Goal: Information Seeking & Learning: Learn about a topic

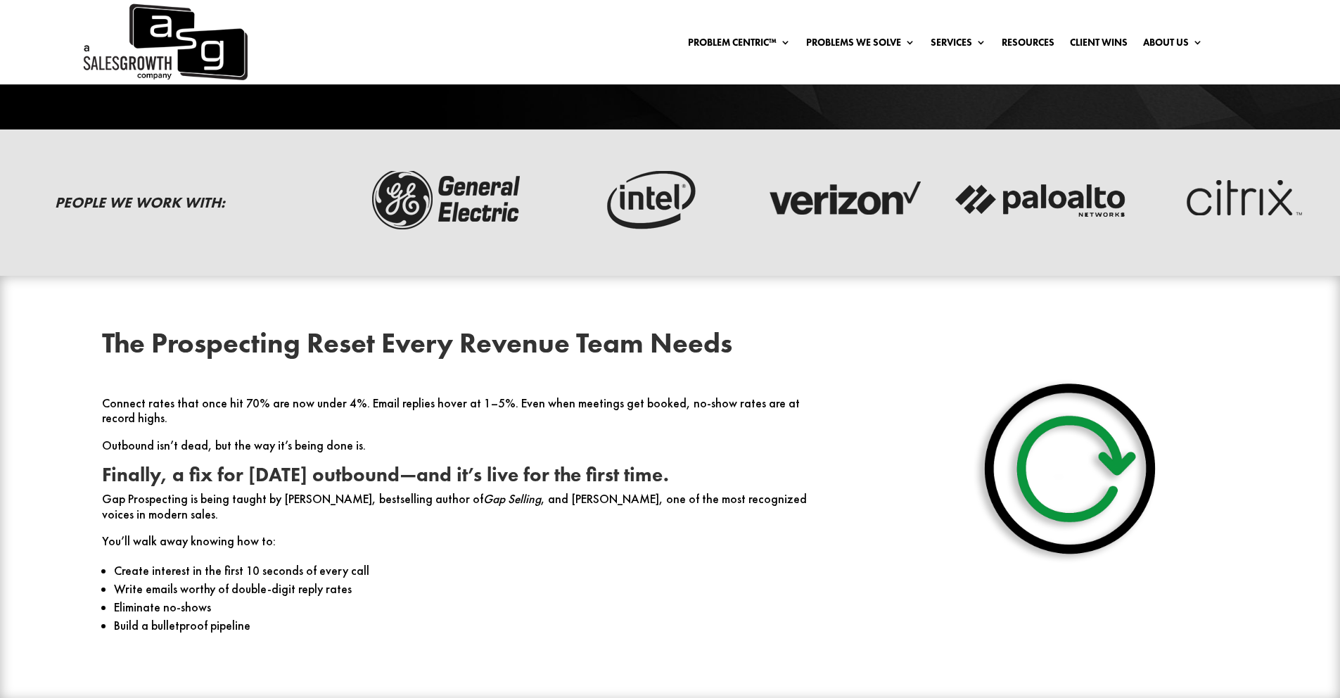
scroll to position [555, 0]
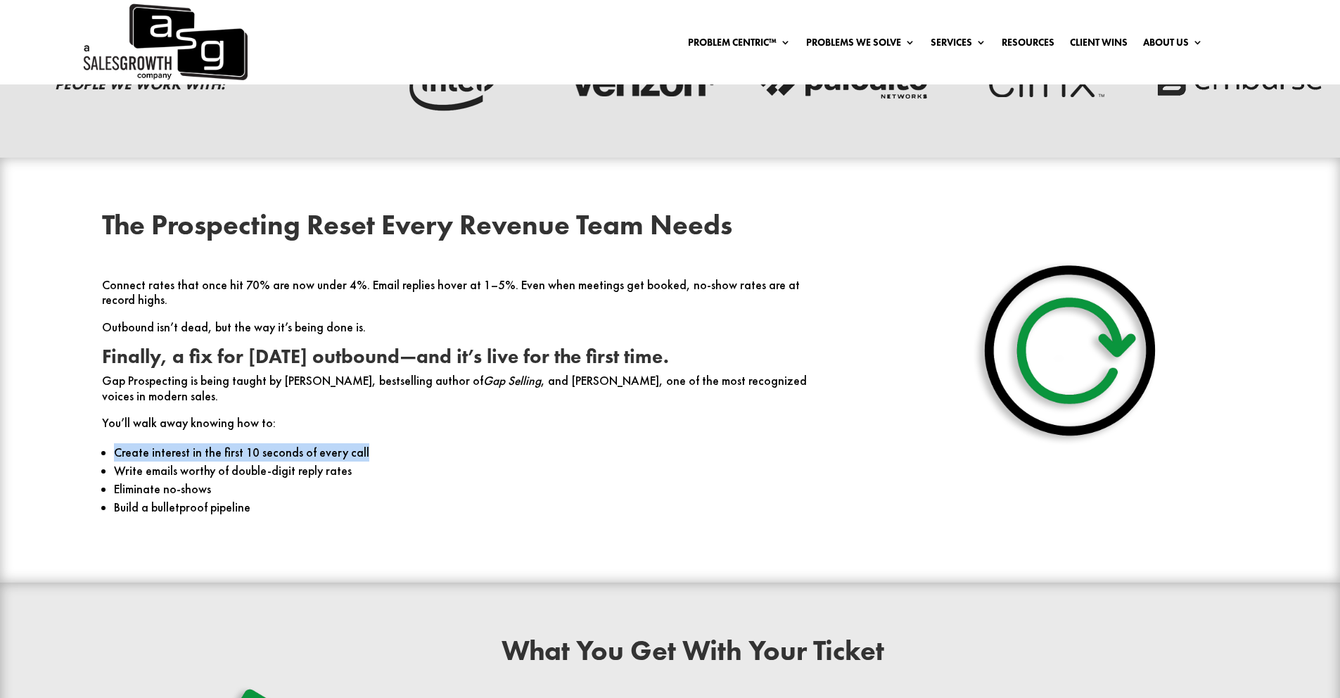
drag, startPoint x: 108, startPoint y: 421, endPoint x: 364, endPoint y: 420, distance: 256.7
click at [364, 443] on ul "Create interest in the first 10 seconds of every call Write emails worthy of do…" at bounding box center [470, 486] width 736 height 86
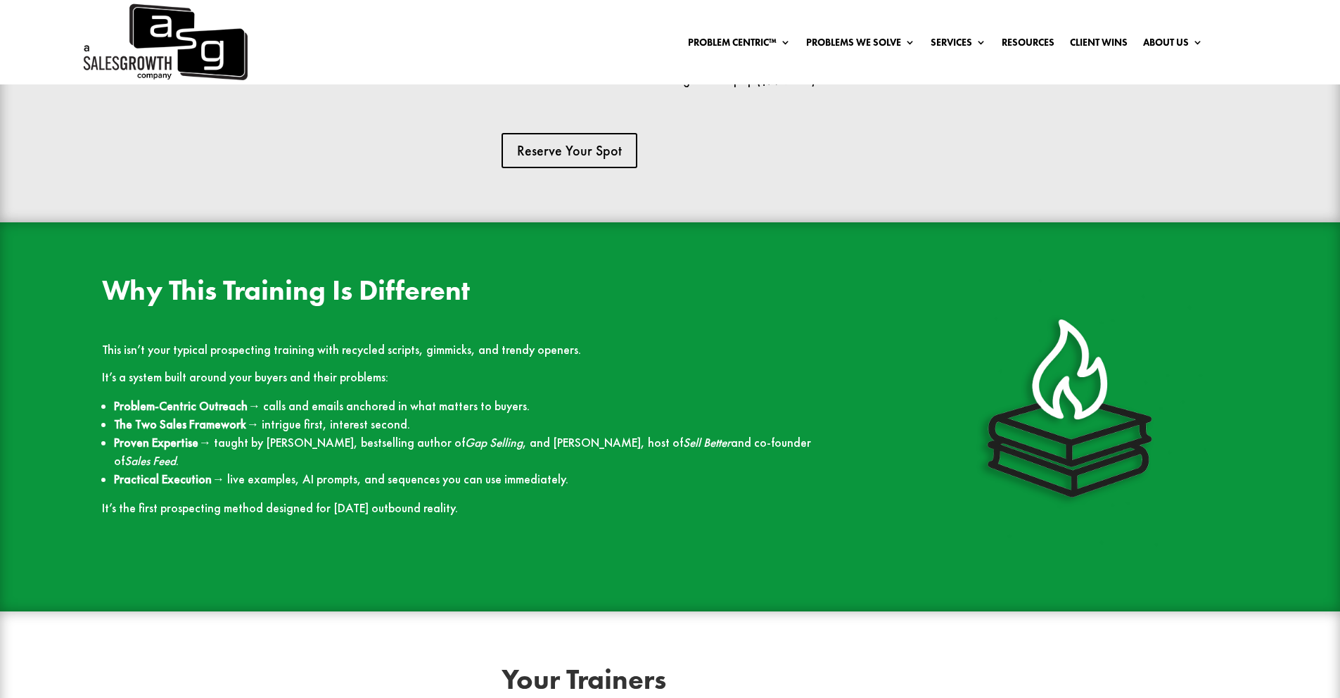
scroll to position [1361, 0]
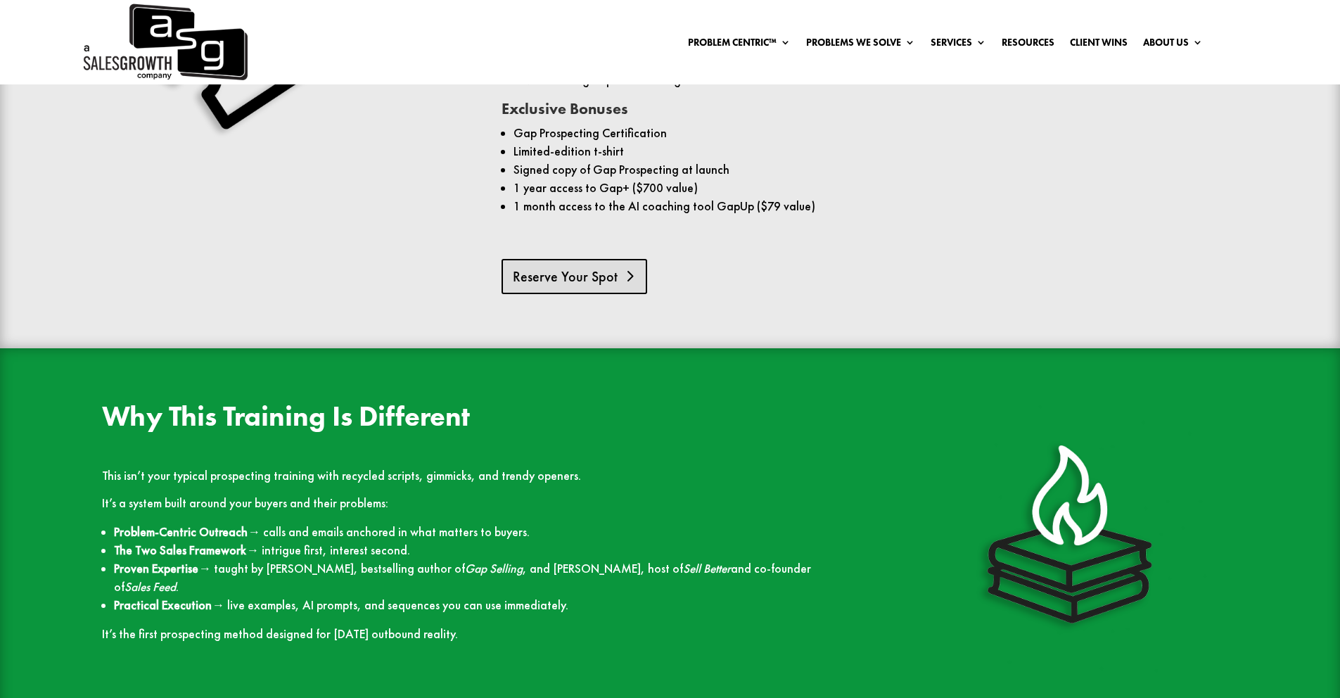
click at [583, 262] on link "Reserve Your Spot" at bounding box center [574, 276] width 146 height 35
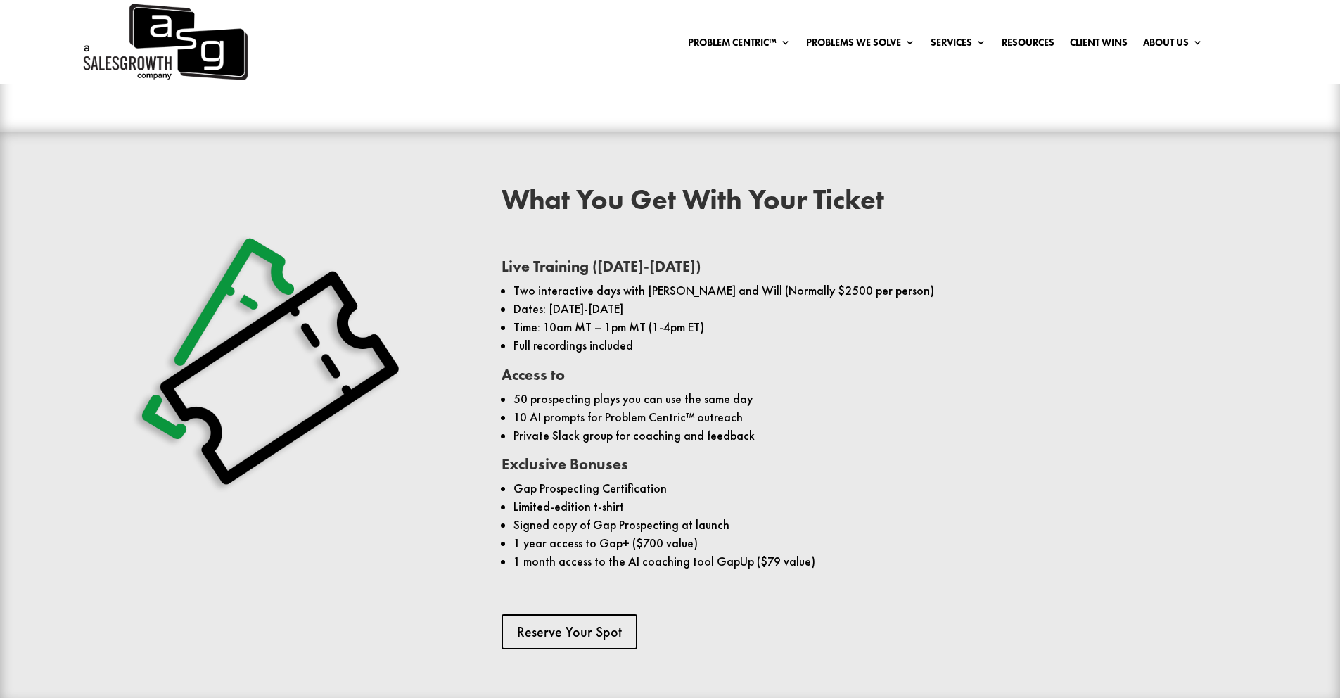
scroll to position [1020, 0]
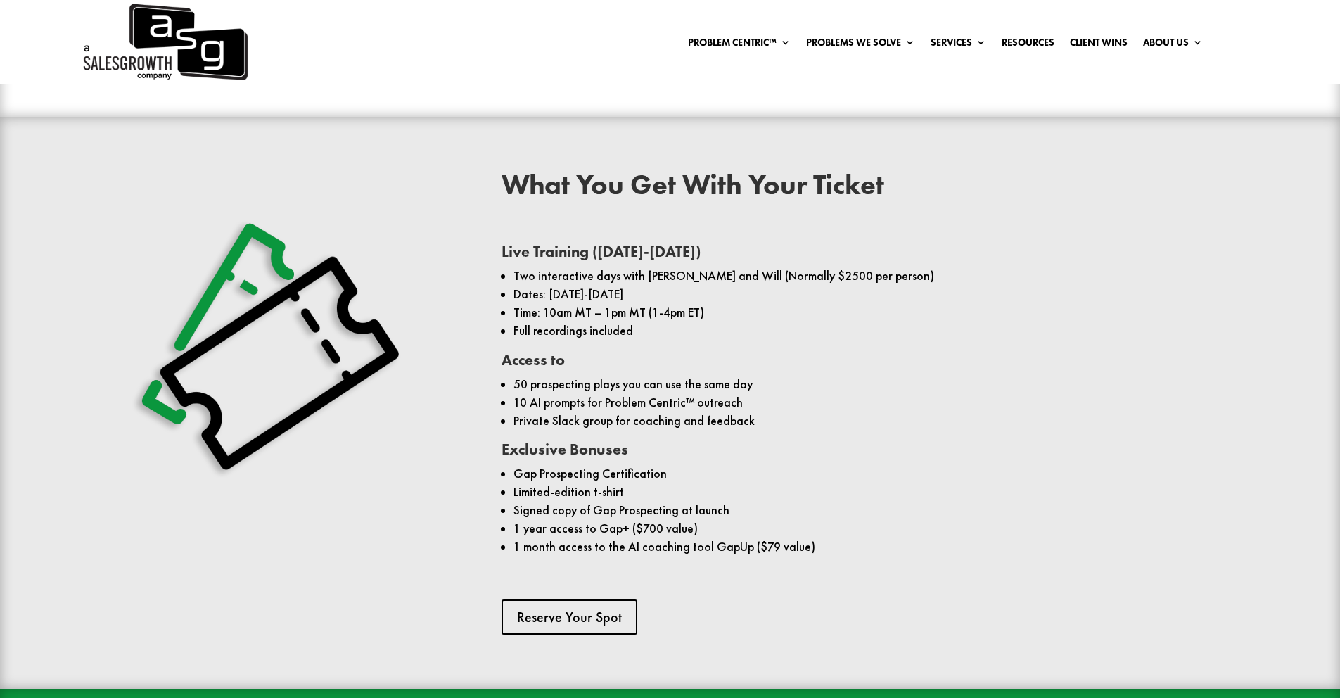
click at [174, 65] on img at bounding box center [164, 42] width 167 height 84
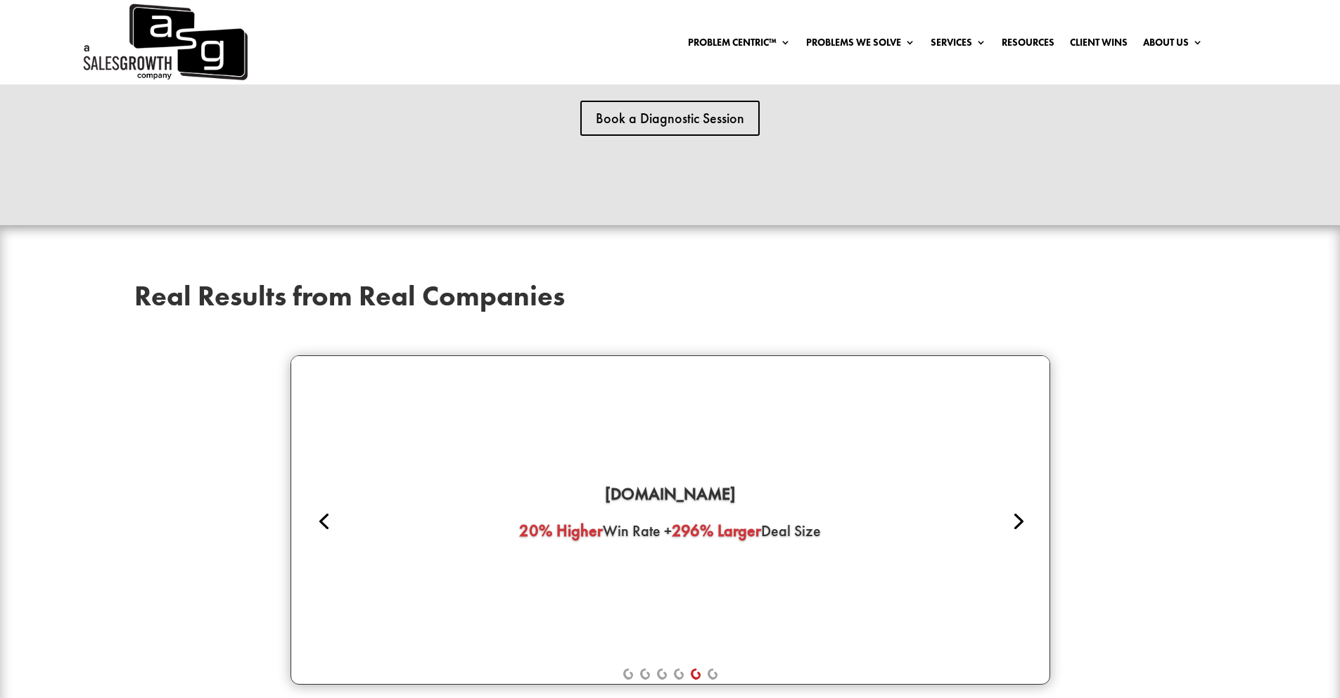
scroll to position [3355, 0]
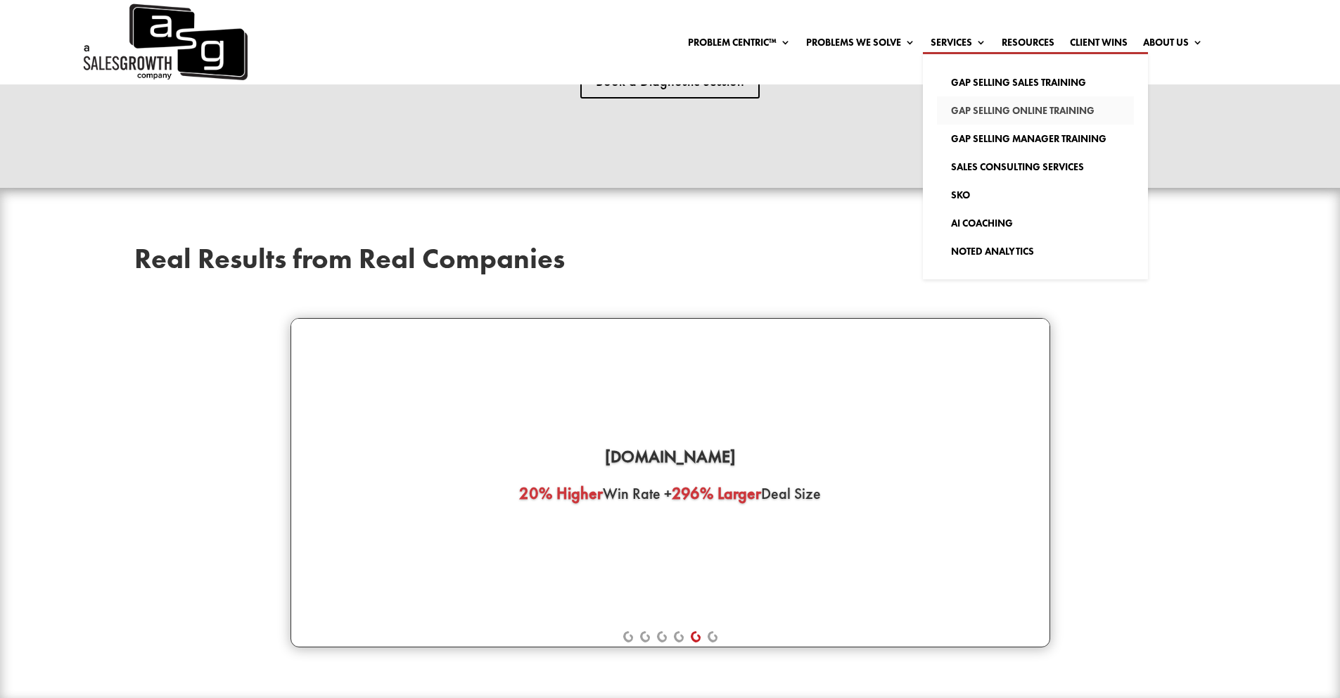
click at [985, 109] on link "Gap Selling Online Training" at bounding box center [1035, 110] width 197 height 28
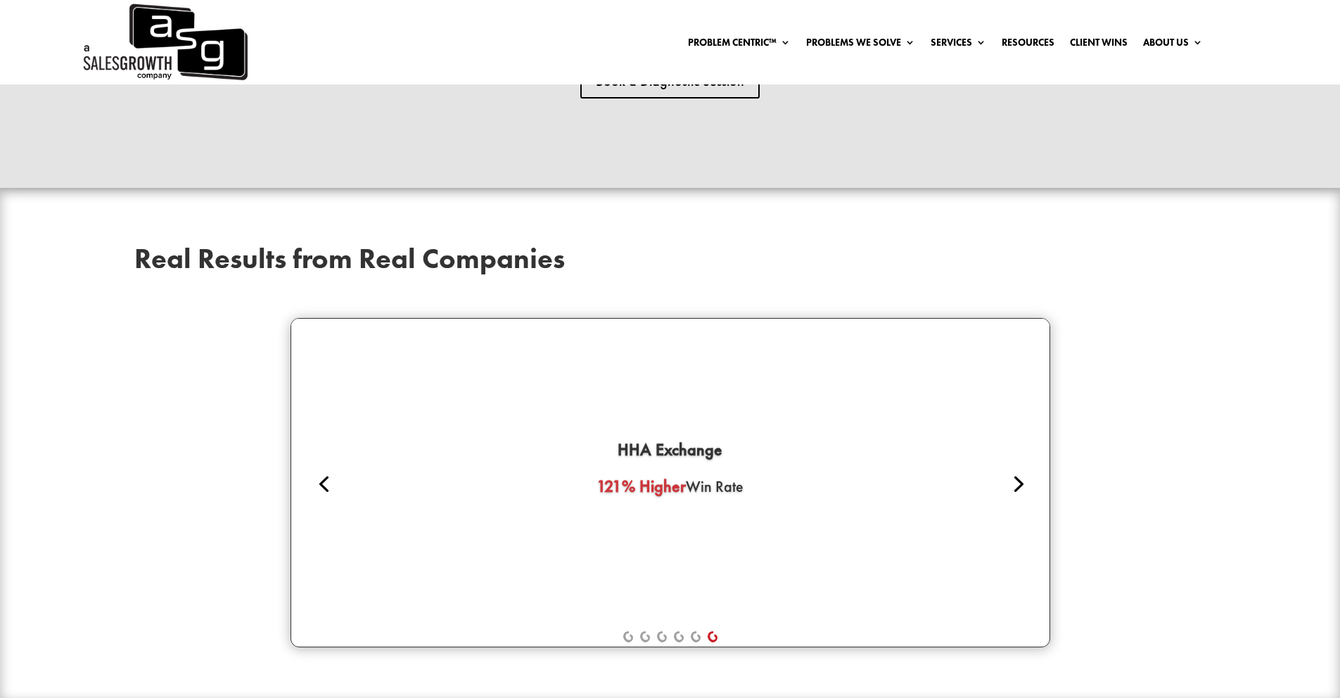
scroll to position [3352, 0]
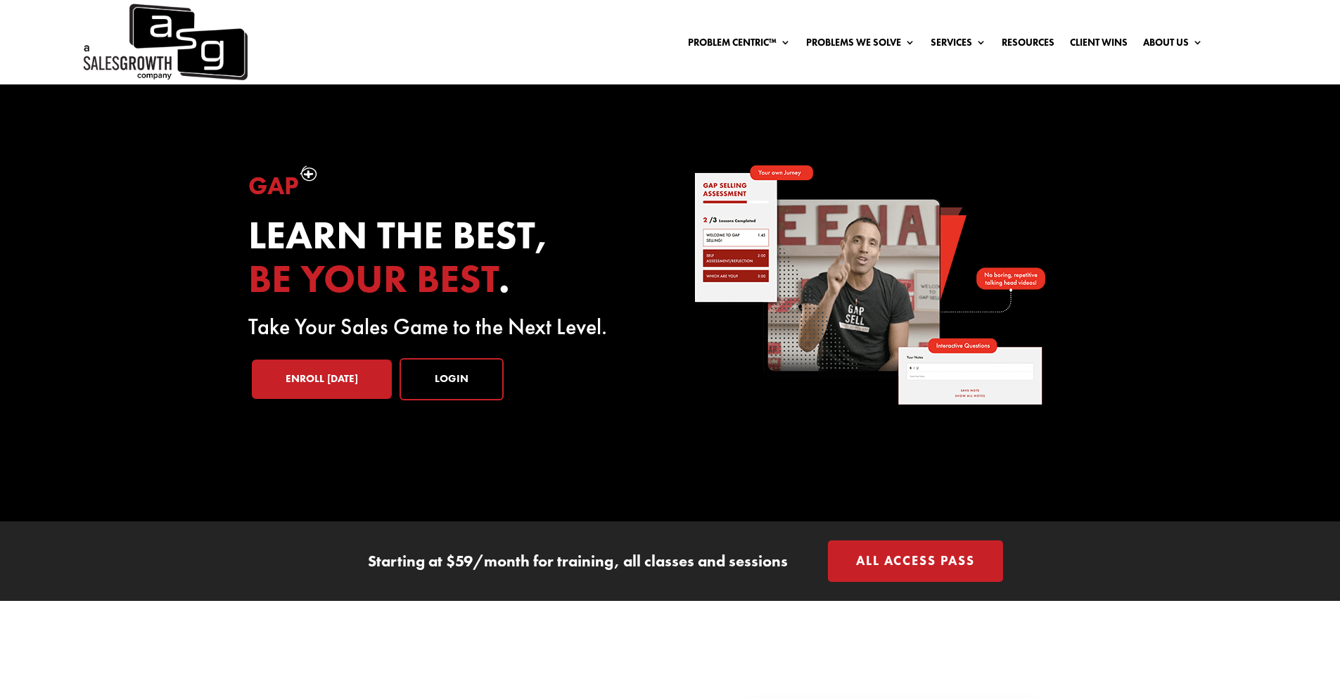
click at [134, 44] on img at bounding box center [164, 42] width 167 height 84
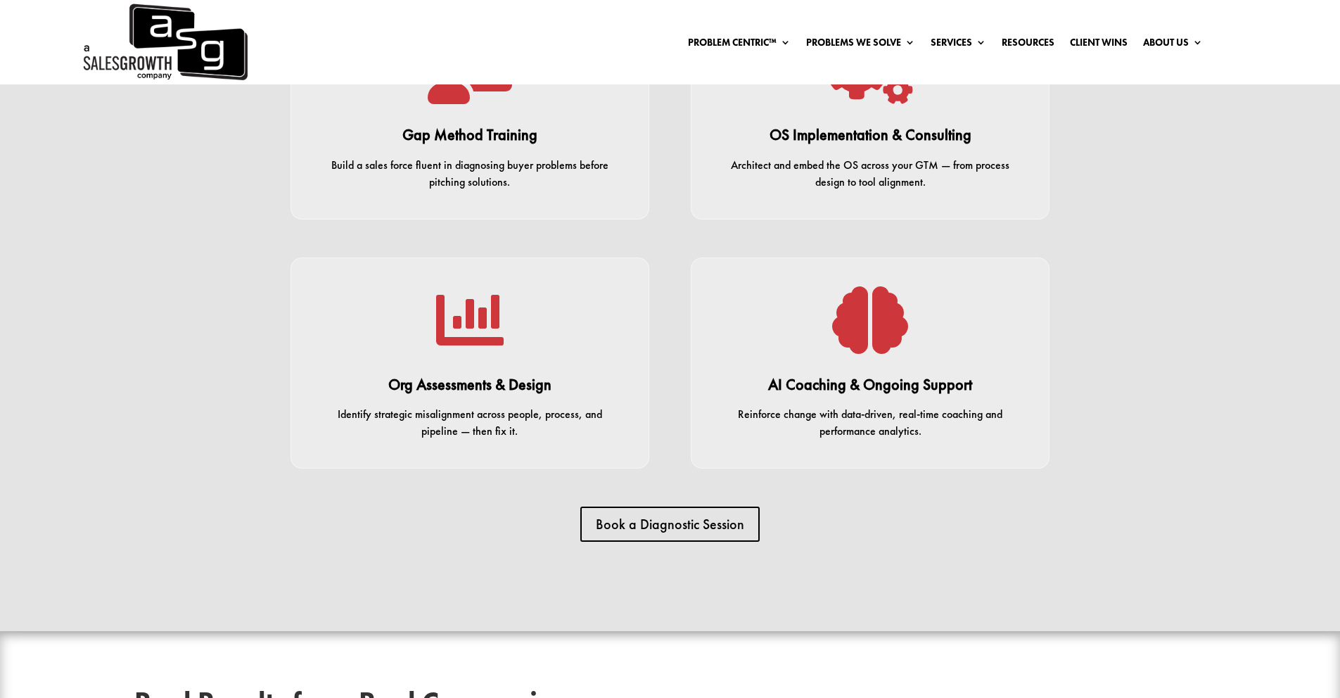
scroll to position [2914, 0]
click at [568, 162] on div "Build a sales force fluent in diagnosing buyer problems before pitching solutio…" at bounding box center [469, 172] width 301 height 34
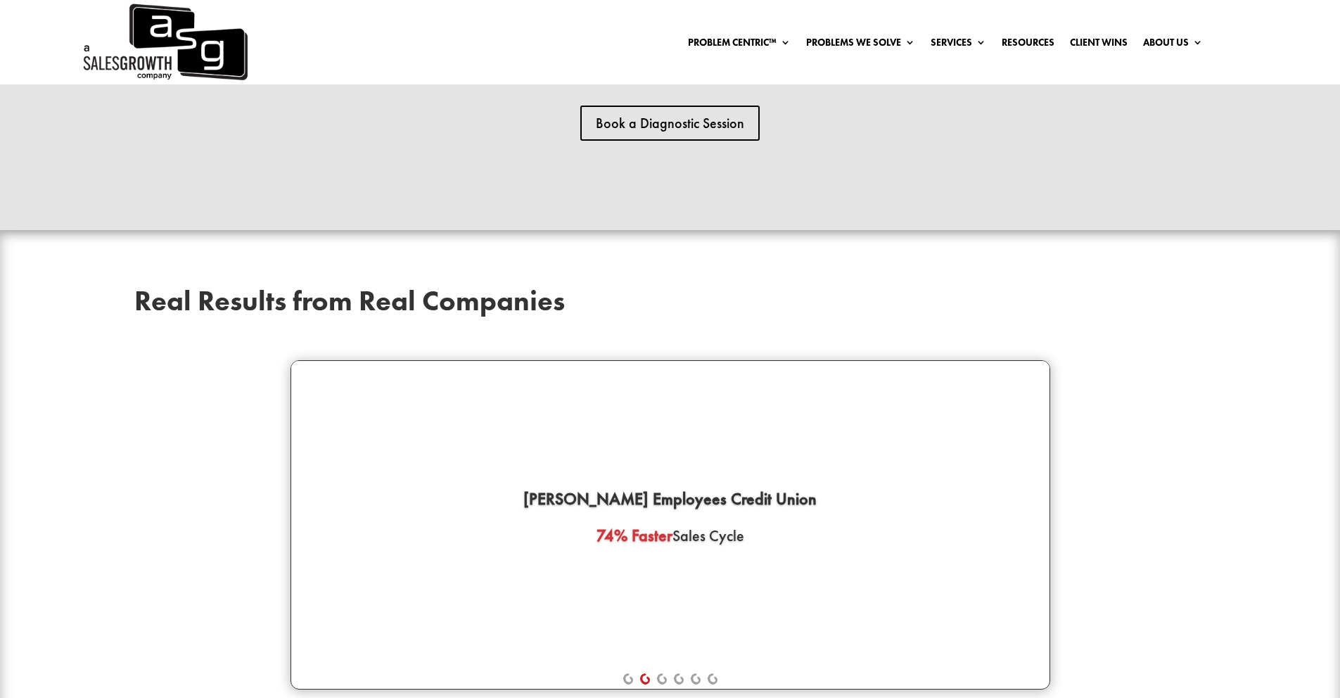
scroll to position [3562, 0]
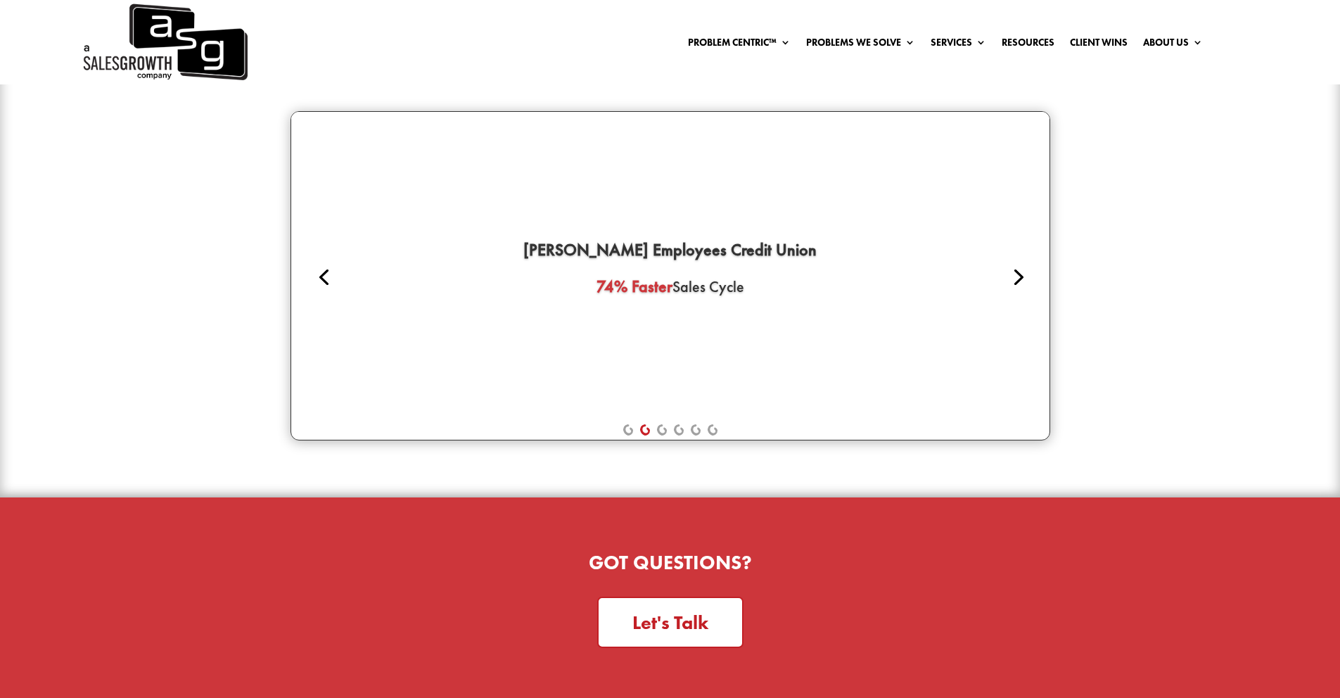
click at [1006, 259] on link "Next" at bounding box center [1017, 276] width 34 height 34
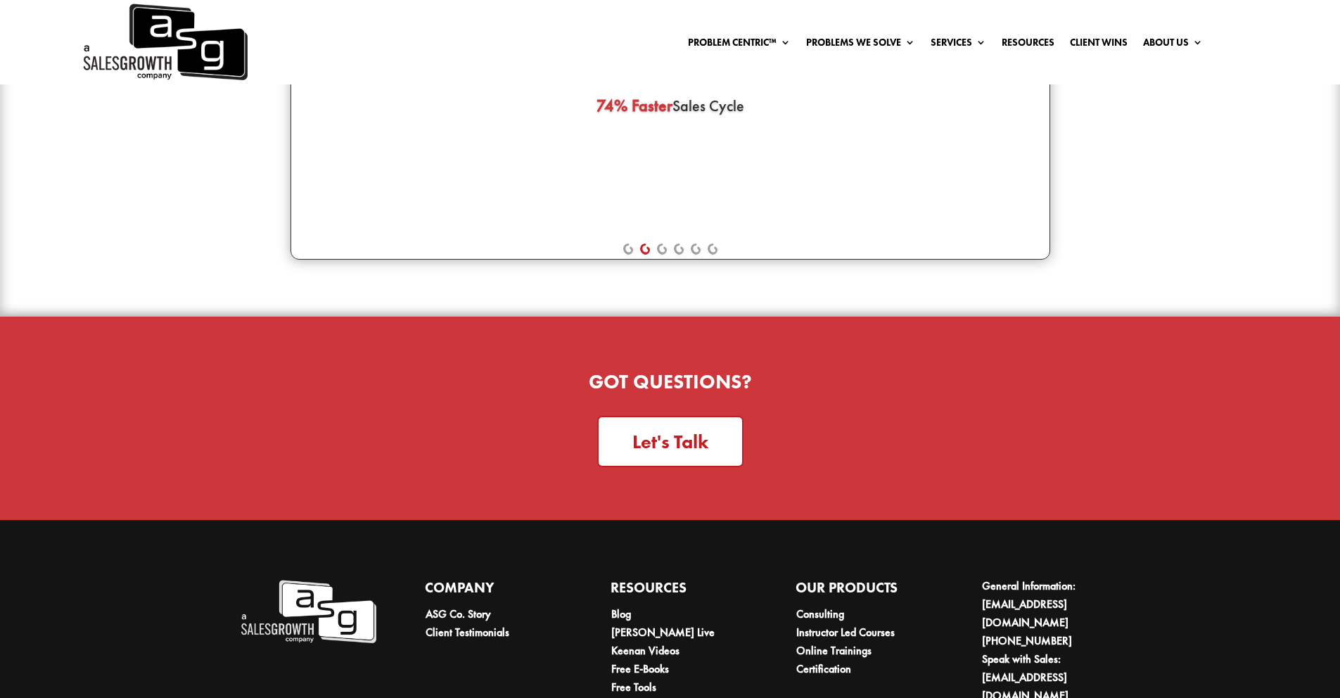
scroll to position [3745, 0]
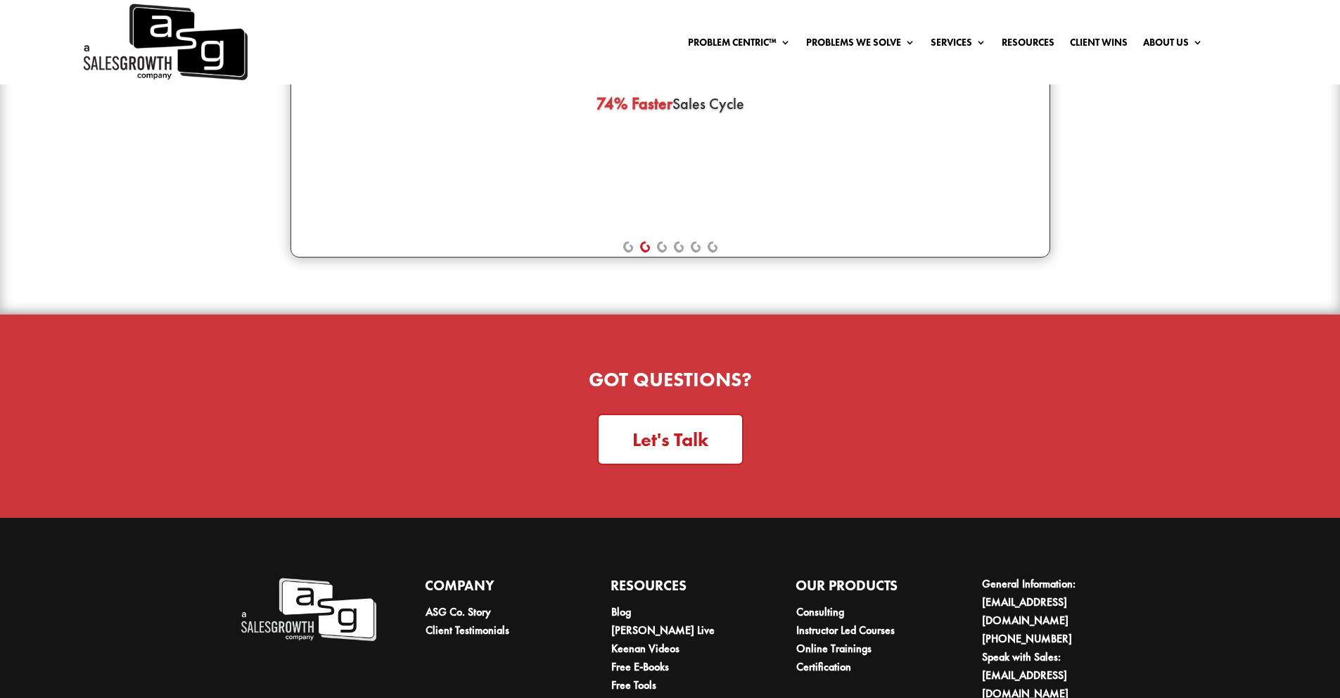
click at [699, 393] on div "Got Questions? Let's Talk" at bounding box center [670, 416] width 760 height 98
click at [693, 414] on link "Let's Talk" at bounding box center [670, 439] width 146 height 51
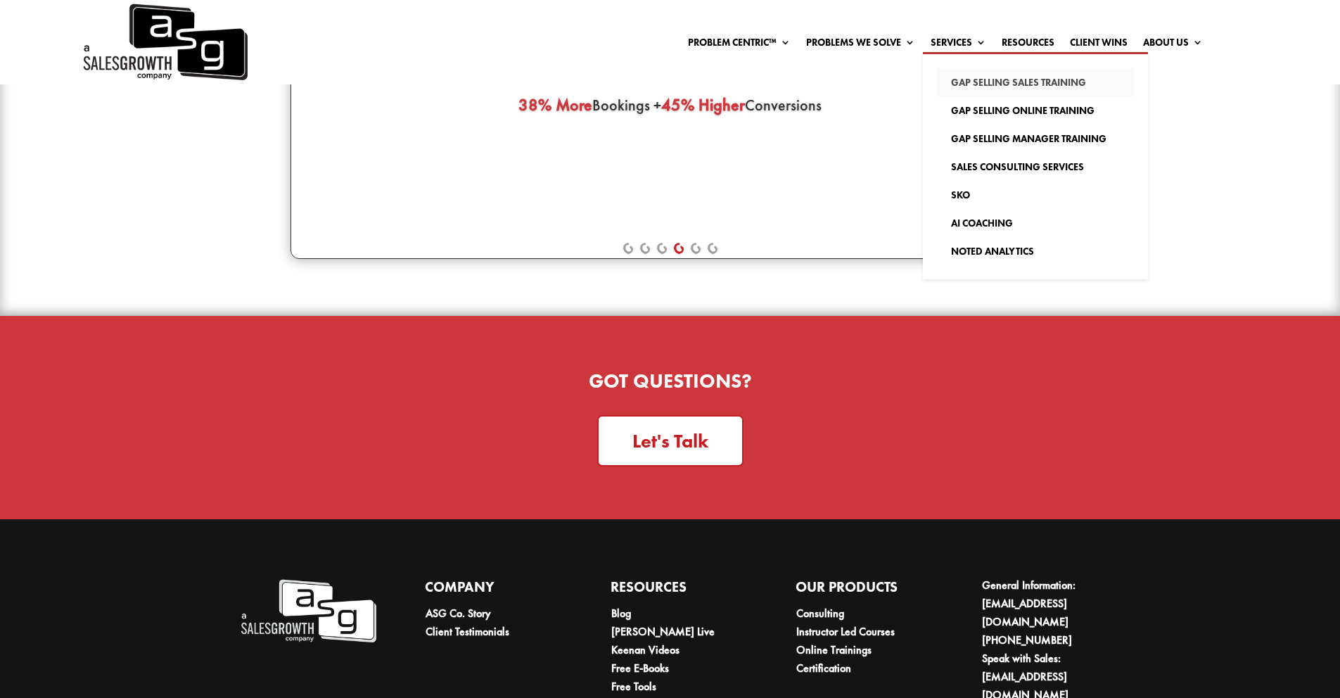
click at [956, 76] on link "Gap Selling Sales Training" at bounding box center [1035, 82] width 197 height 28
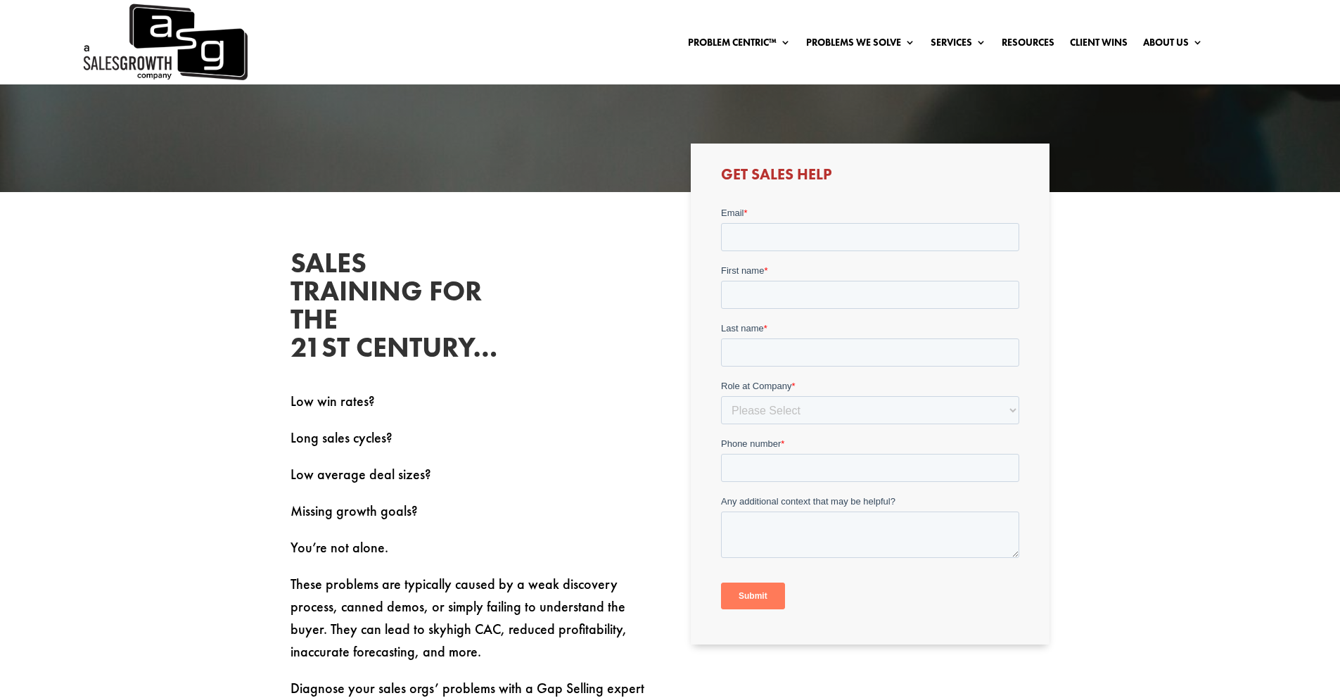
scroll to position [729, 0]
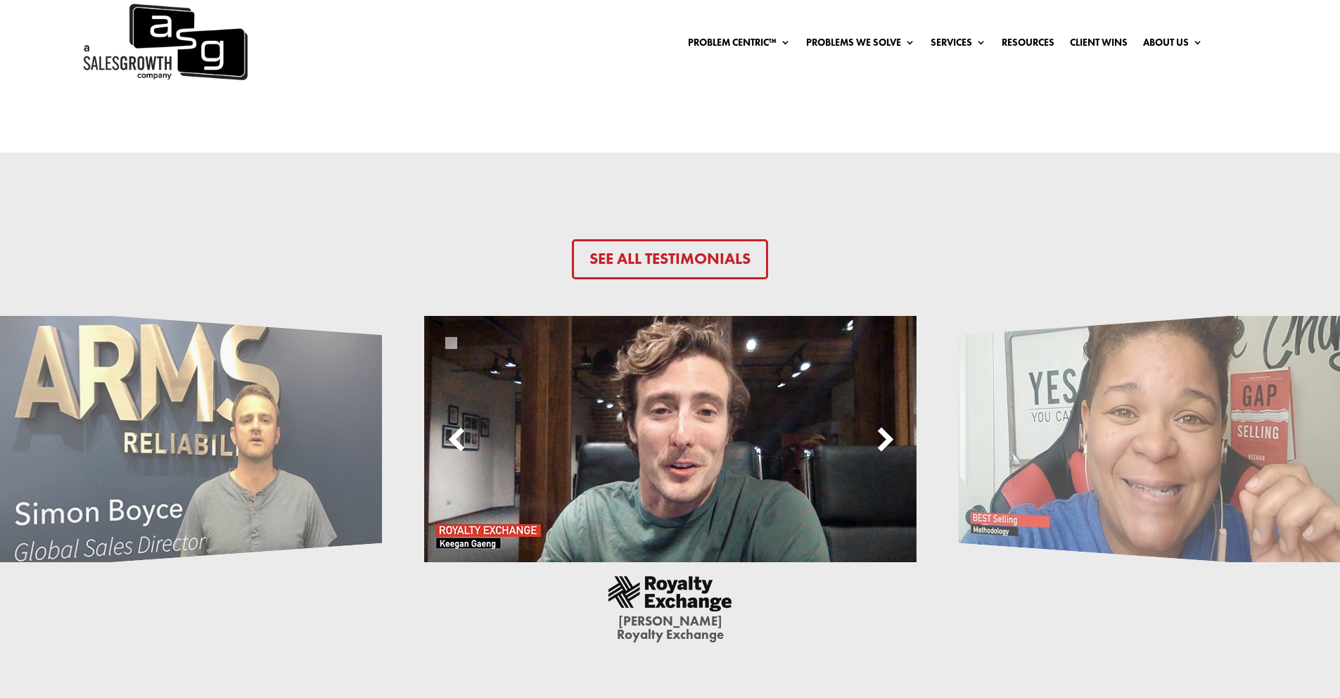
scroll to position [3914, 0]
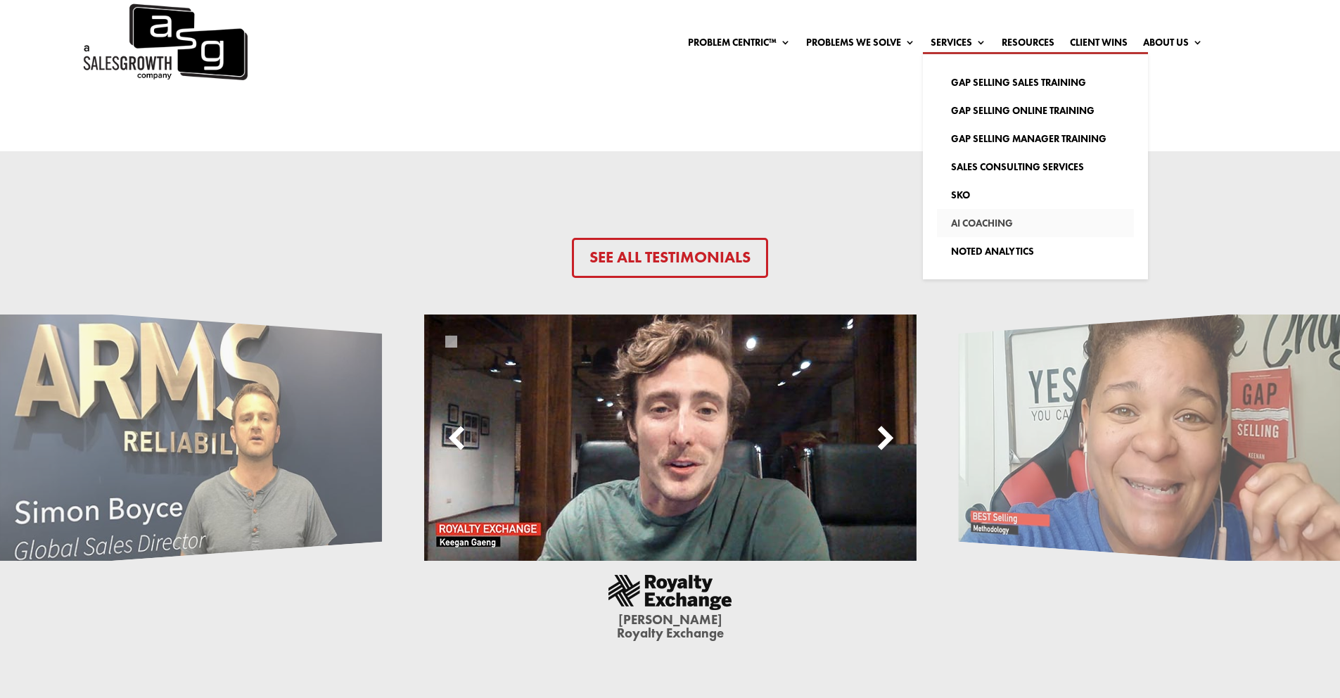
click at [954, 230] on link "AI Coaching" at bounding box center [1035, 223] width 197 height 28
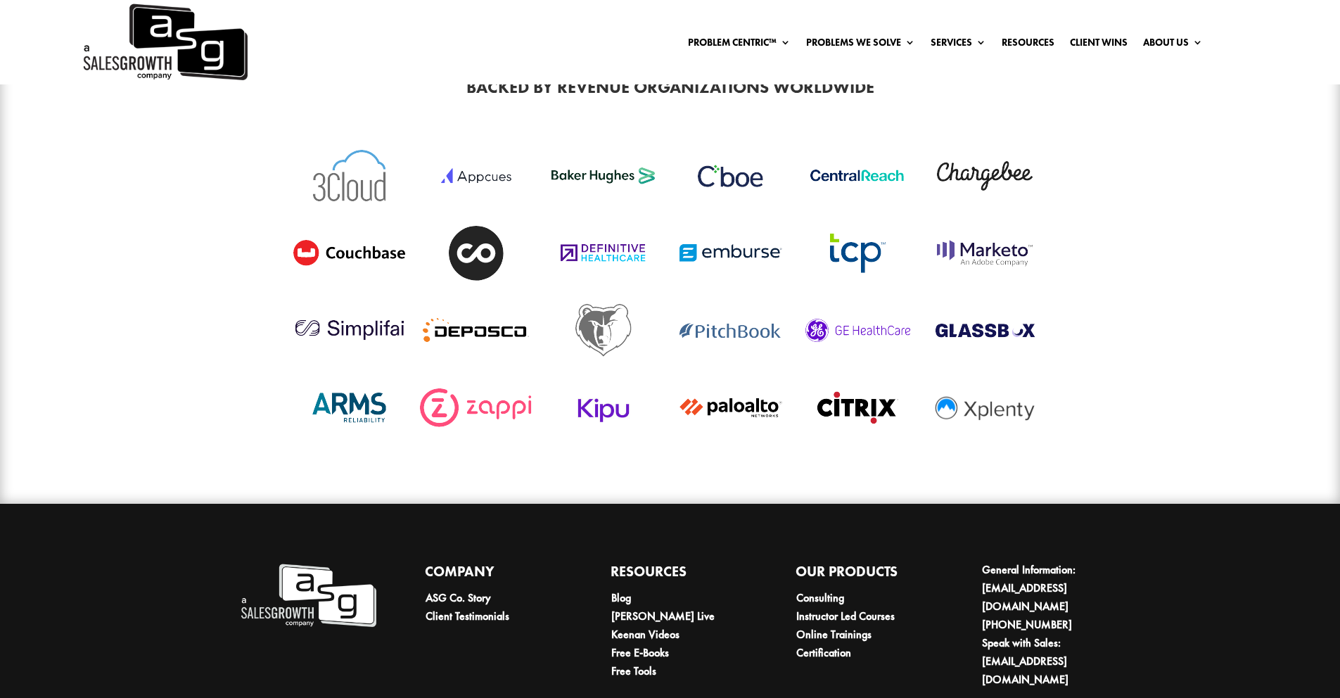
scroll to position [6111, 0]
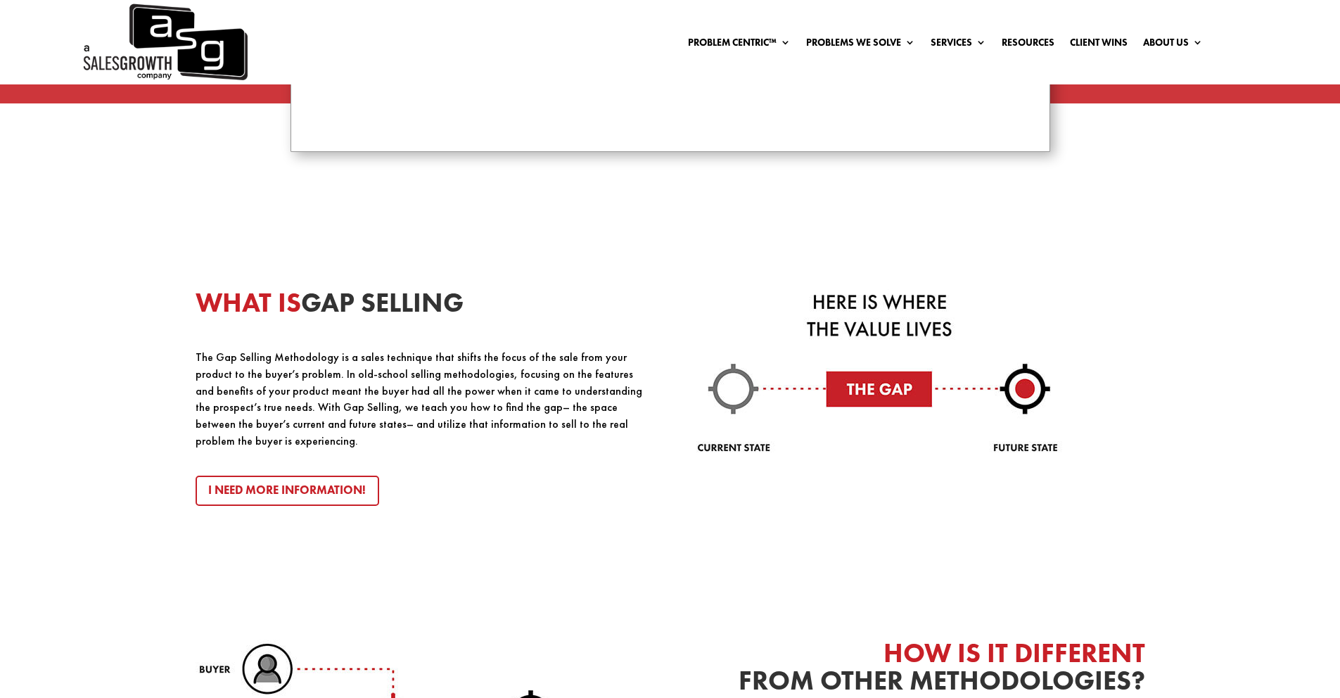
scroll to position [1488, 0]
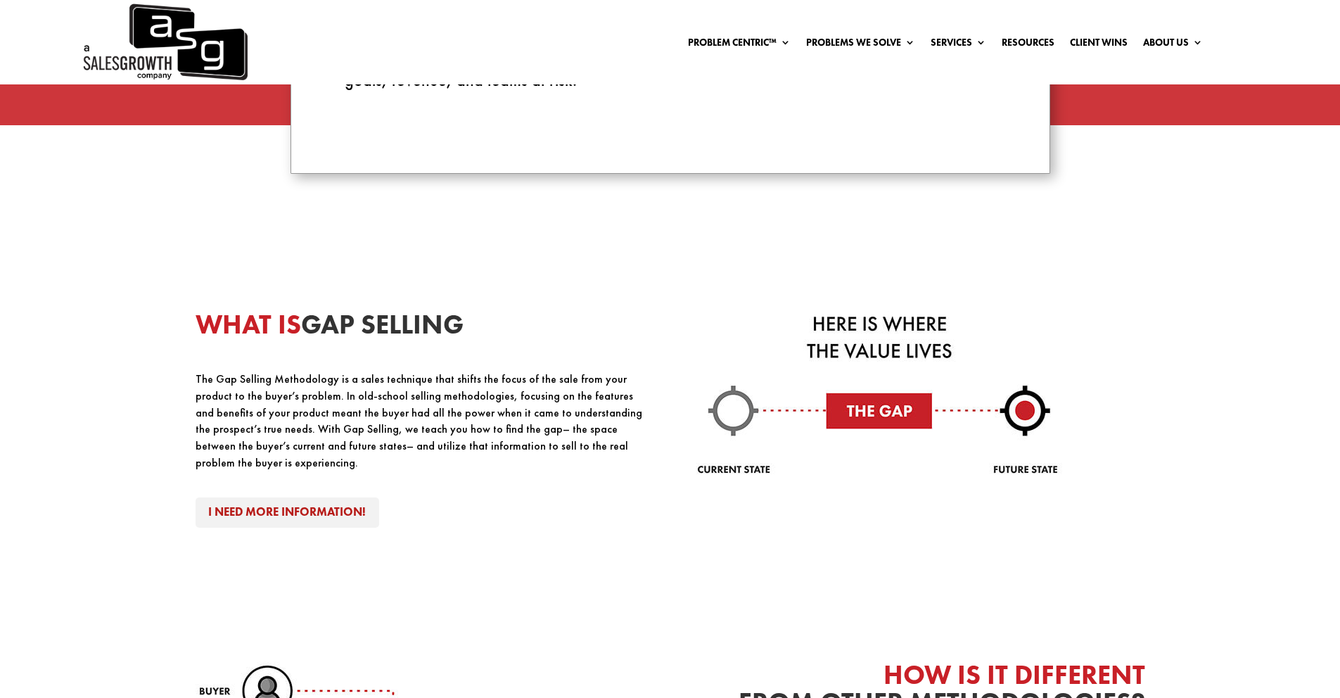
click at [339, 497] on link "I Need More Information!" at bounding box center [288, 512] width 184 height 30
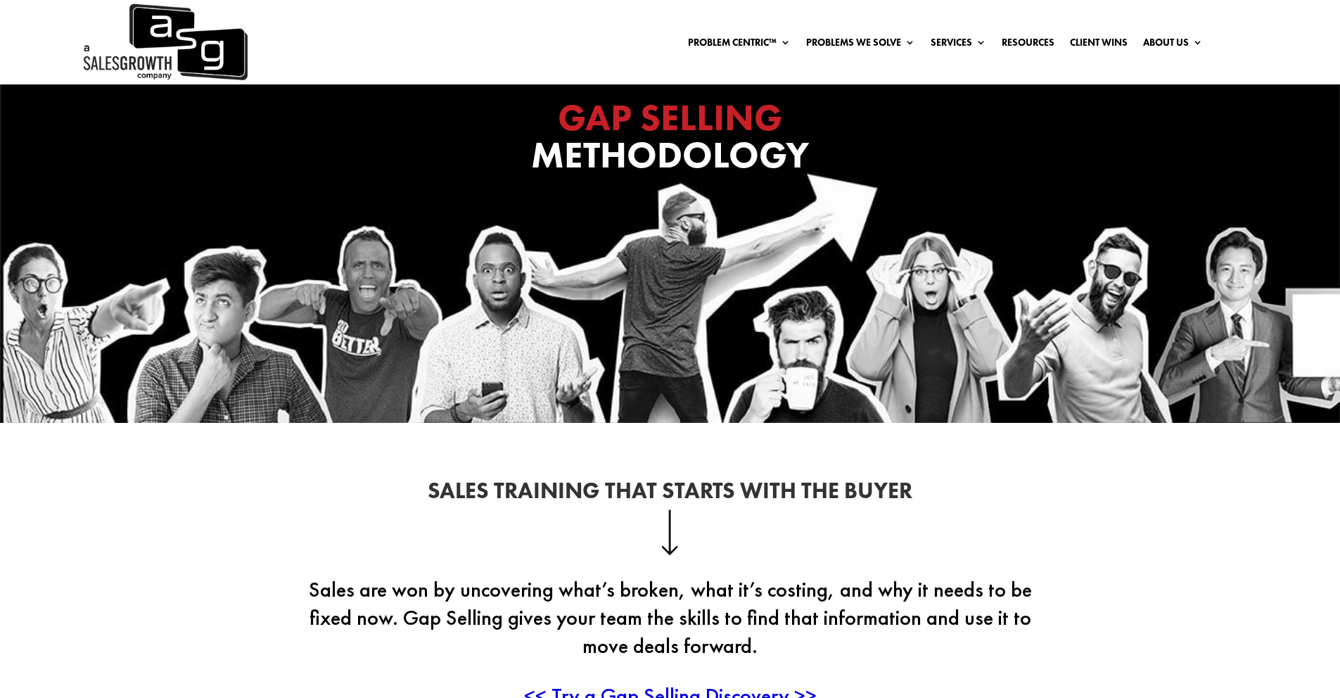
scroll to position [101, 0]
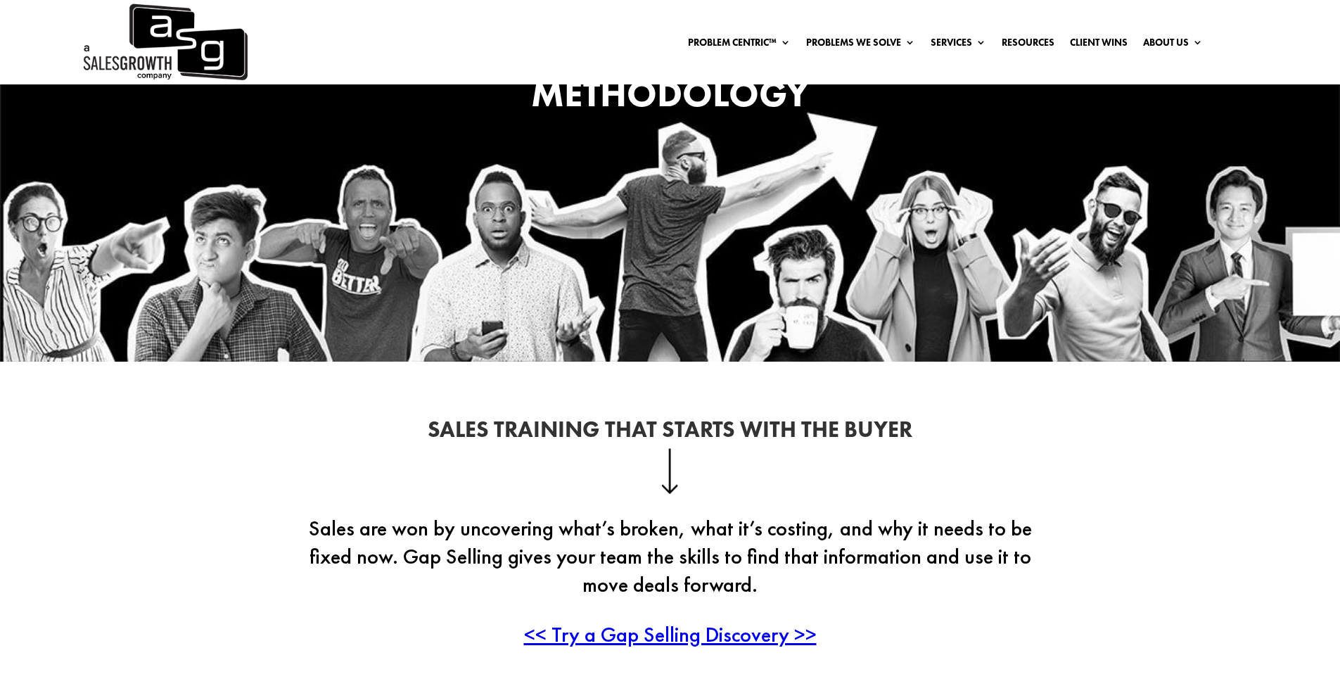
click at [665, 634] on span "<< Try a Gap Selling Discovery >>" at bounding box center [670, 633] width 293 height 27
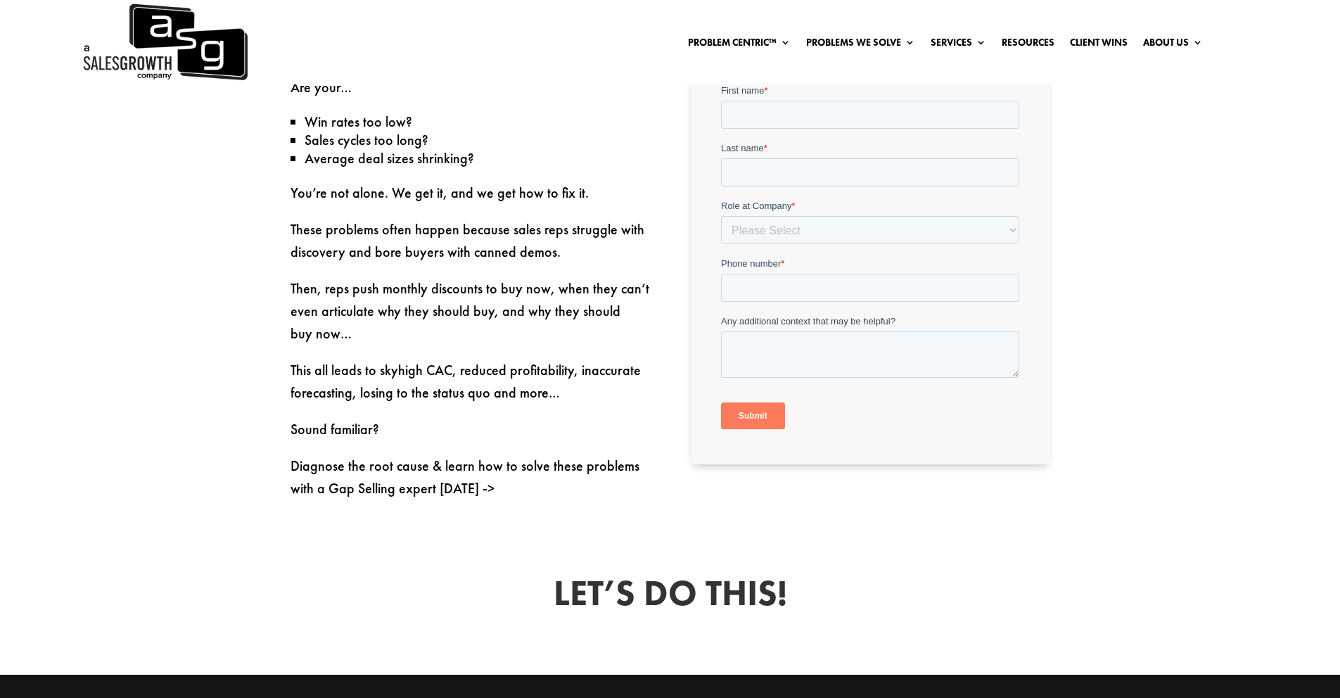
scroll to position [906, 0]
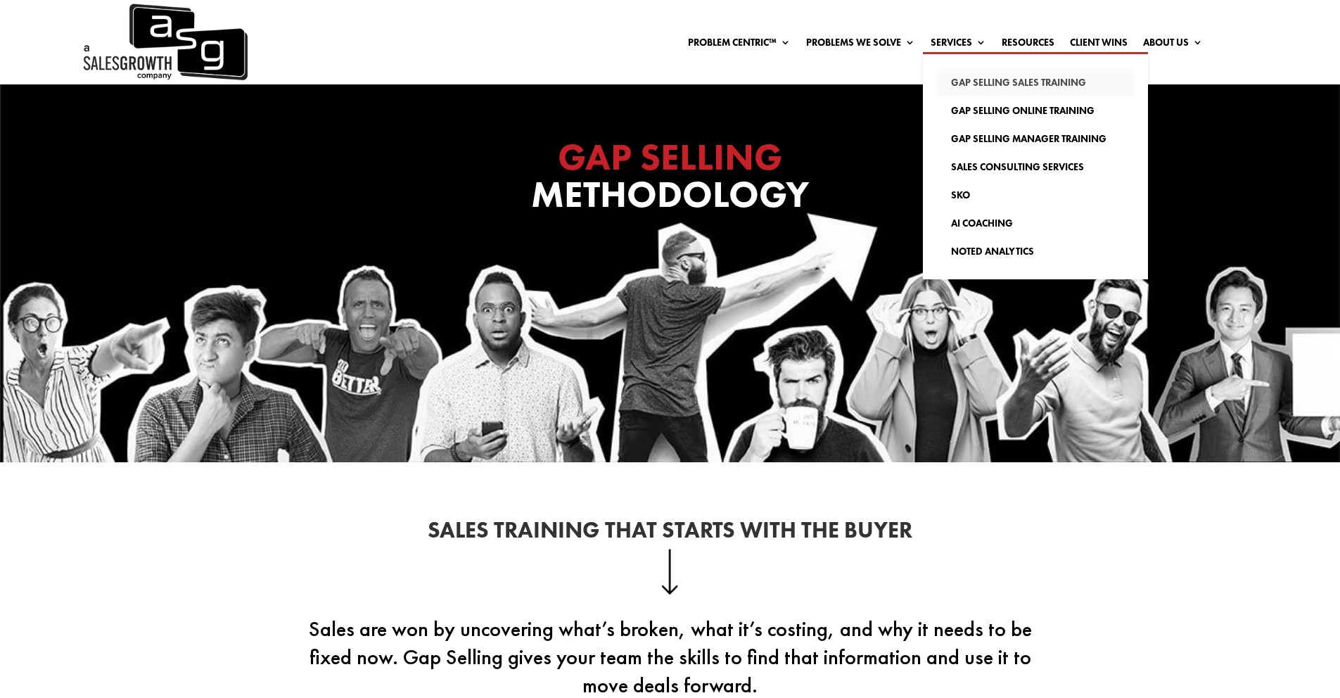
click at [982, 94] on link "Gap Selling Sales Training" at bounding box center [1035, 82] width 197 height 28
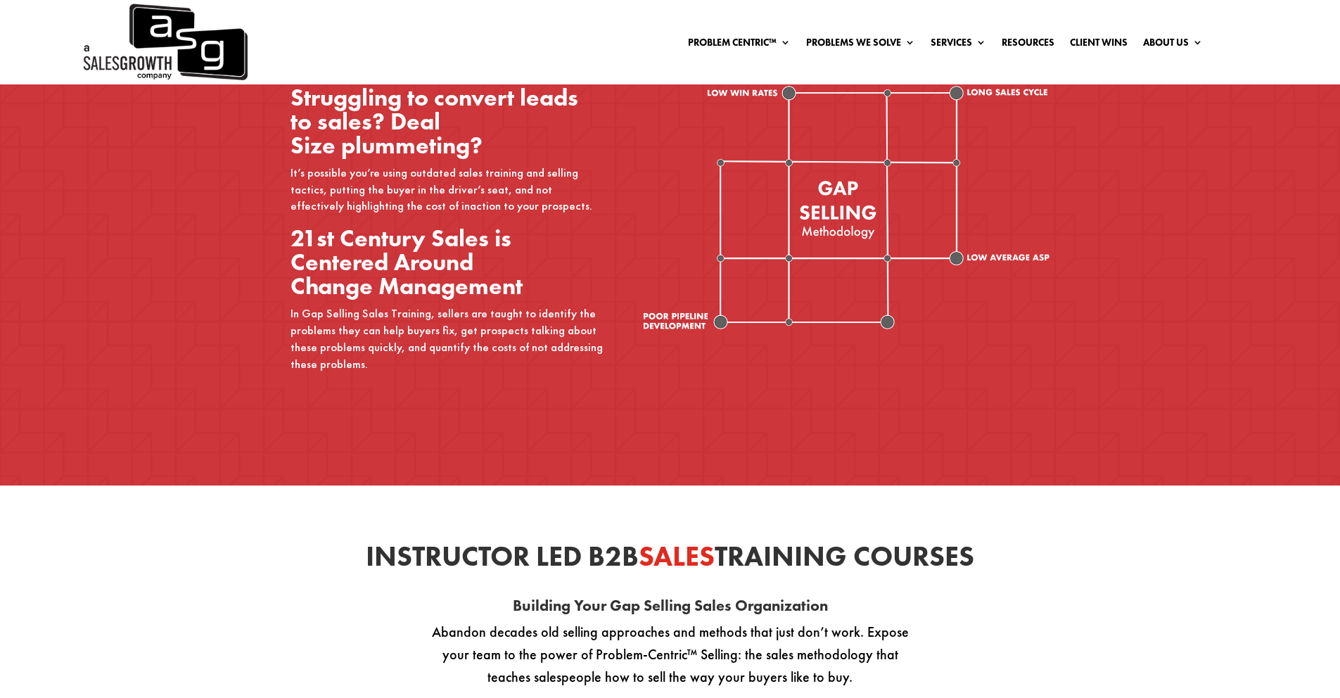
scroll to position [742, 0]
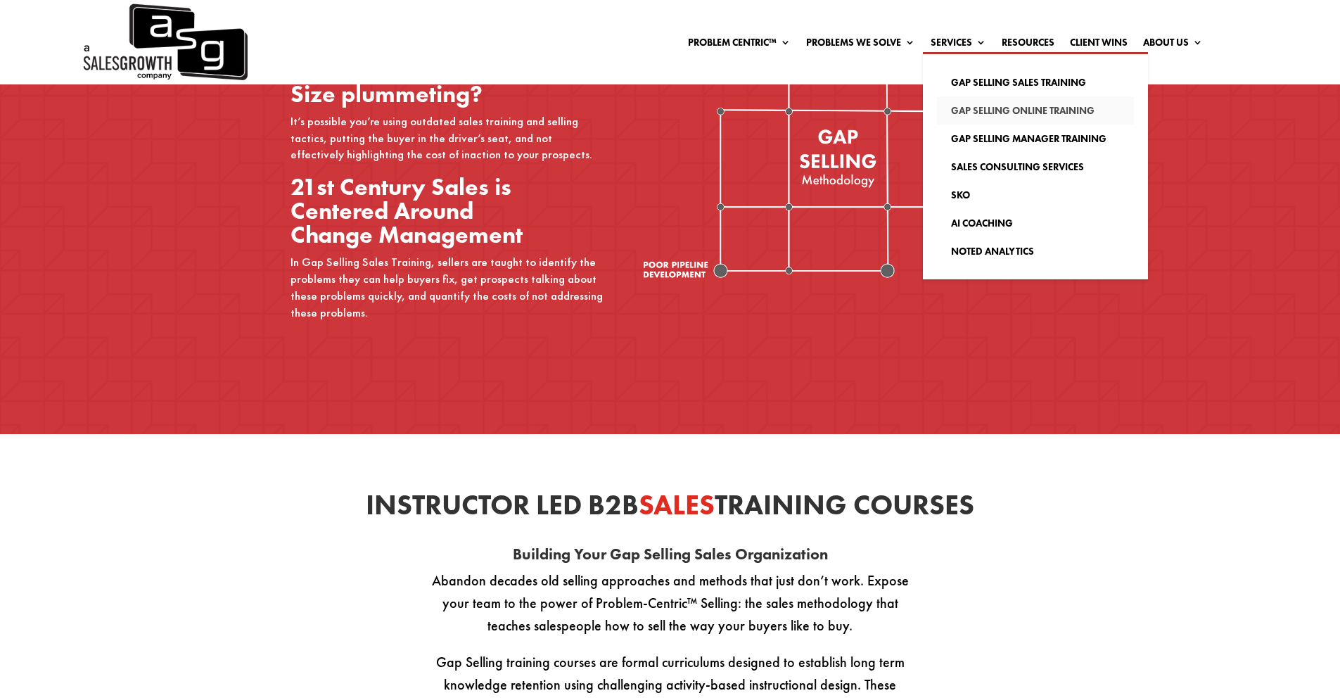
click at [973, 113] on link "Gap Selling Online Training" at bounding box center [1035, 110] width 197 height 28
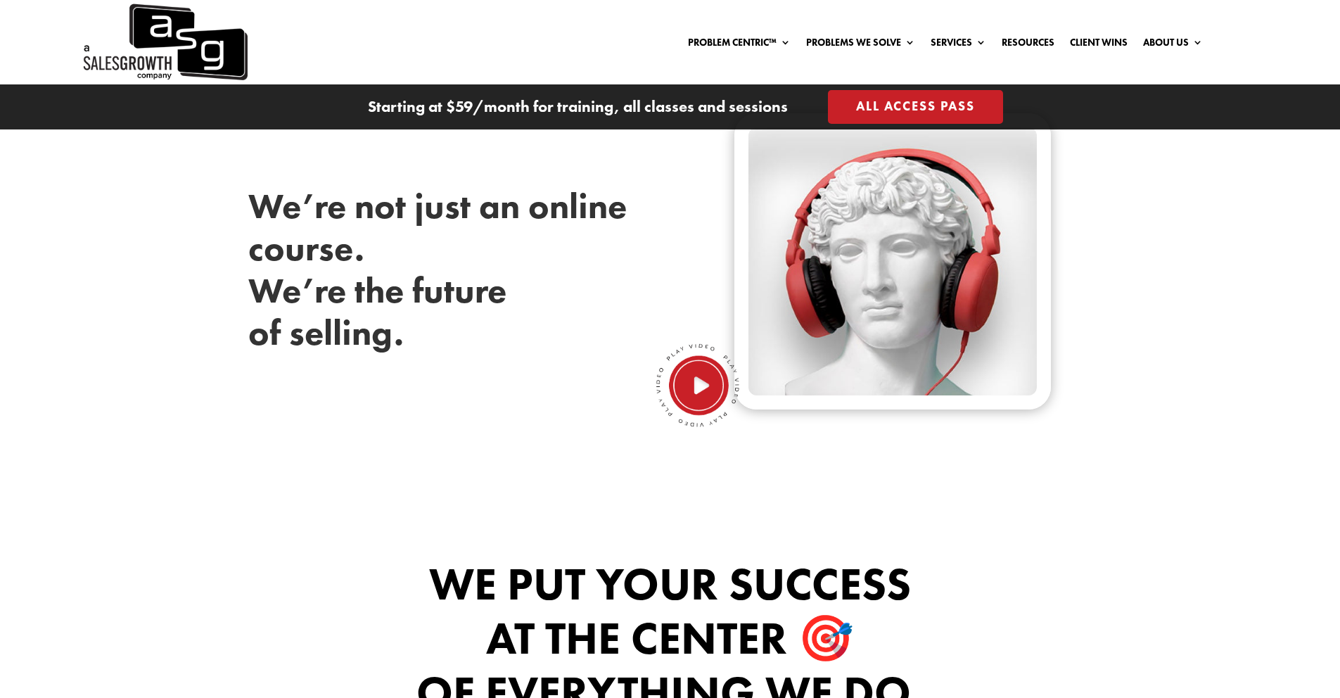
scroll to position [533, 0]
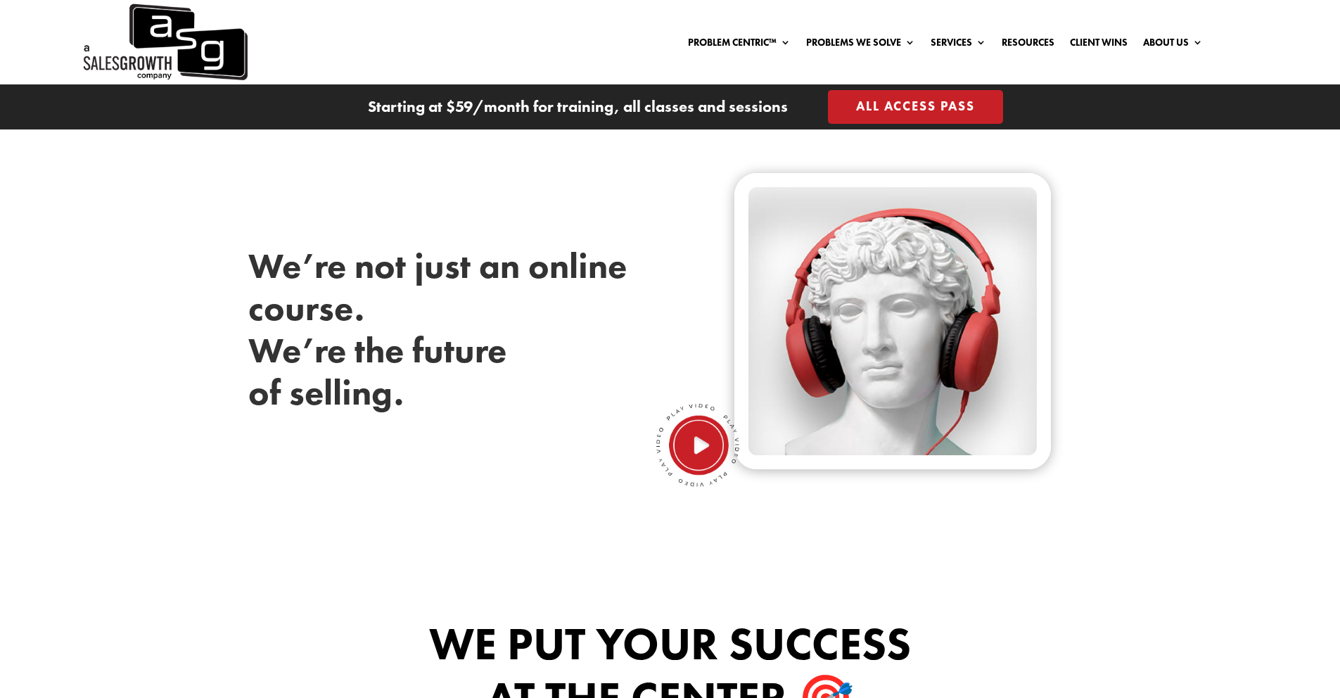
click at [686, 446] on img at bounding box center [697, 445] width 84 height 84
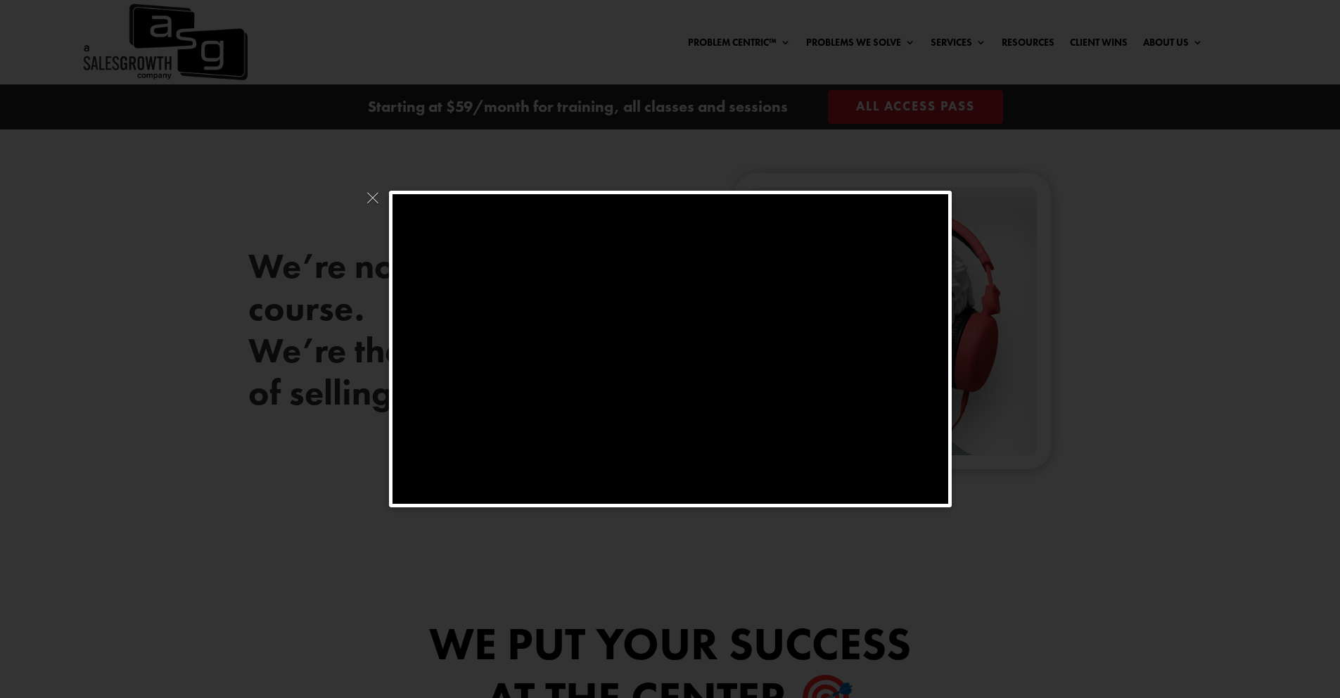
click at [278, 480] on div at bounding box center [670, 349] width 1340 height 698
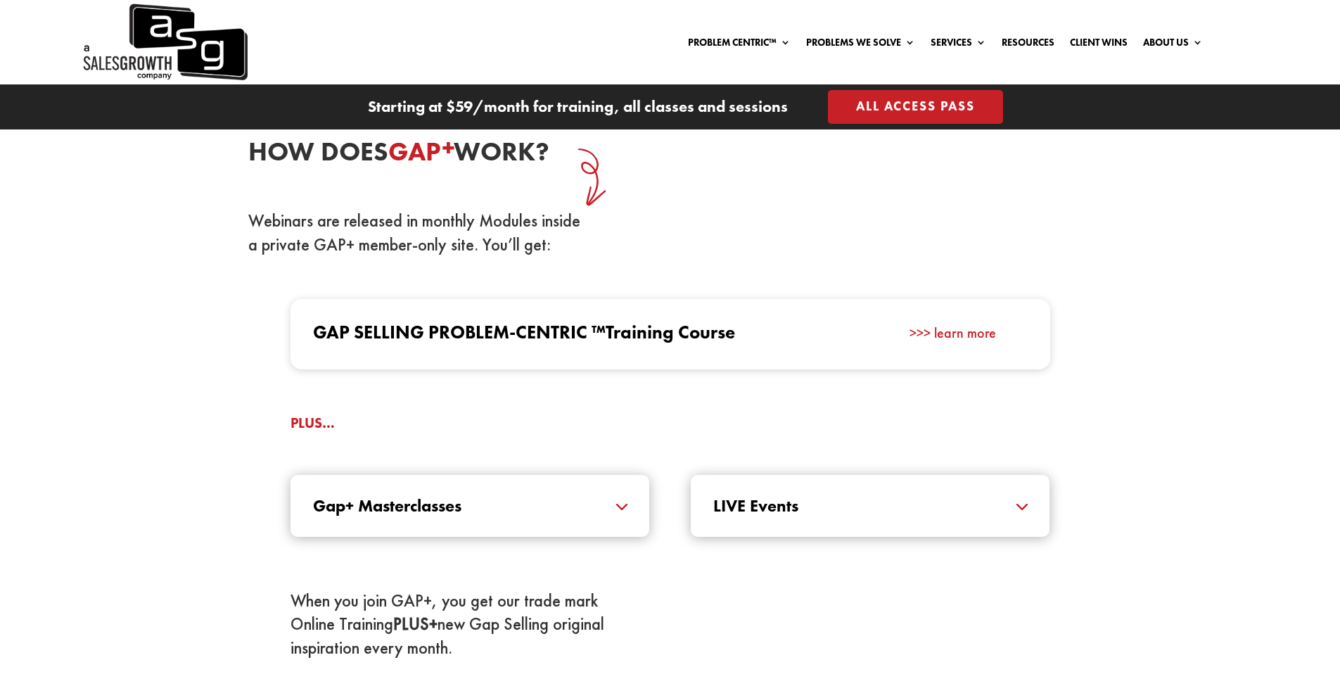
scroll to position [1291, 0]
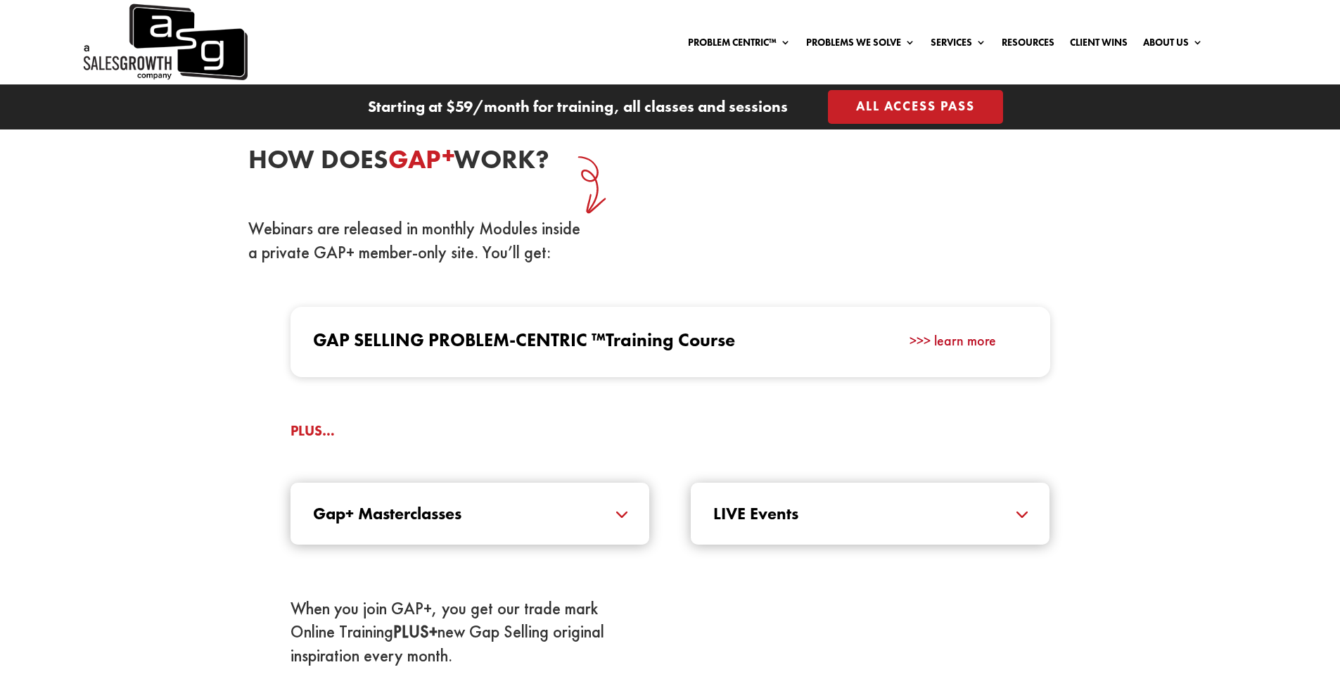
click at [959, 343] on link ">>> learn more" at bounding box center [952, 340] width 86 height 18
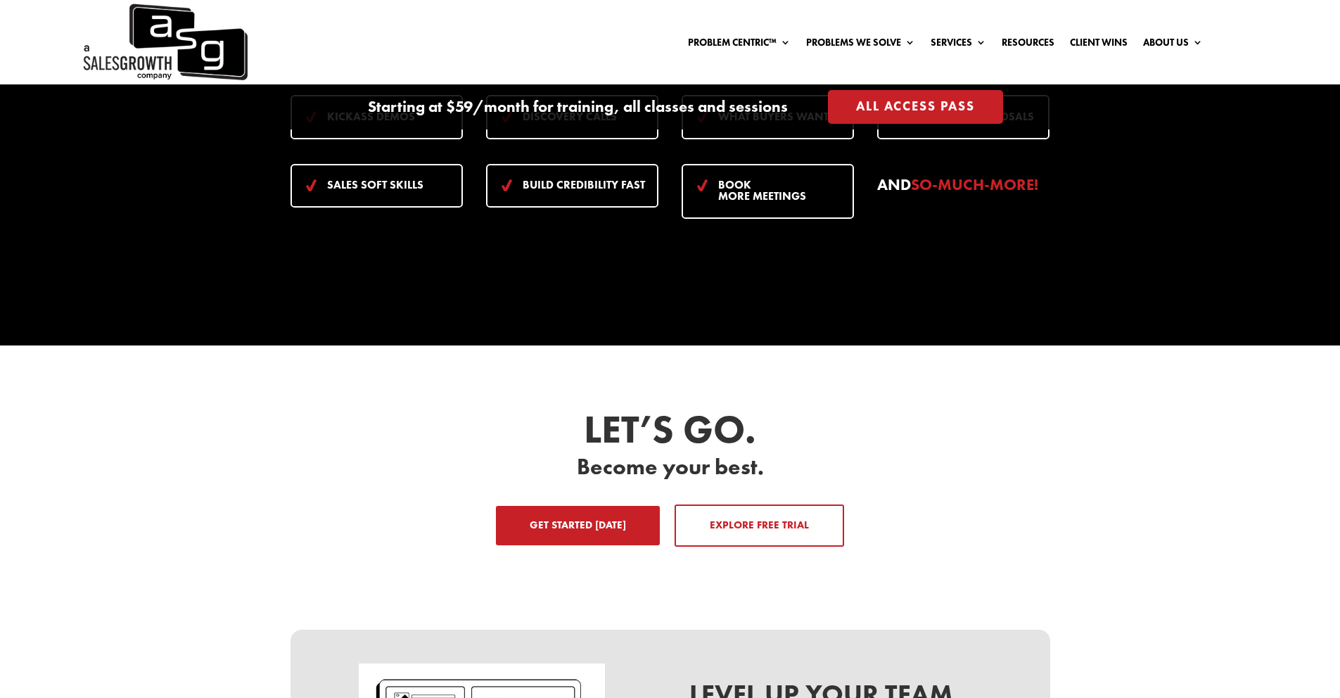
scroll to position [2077, 0]
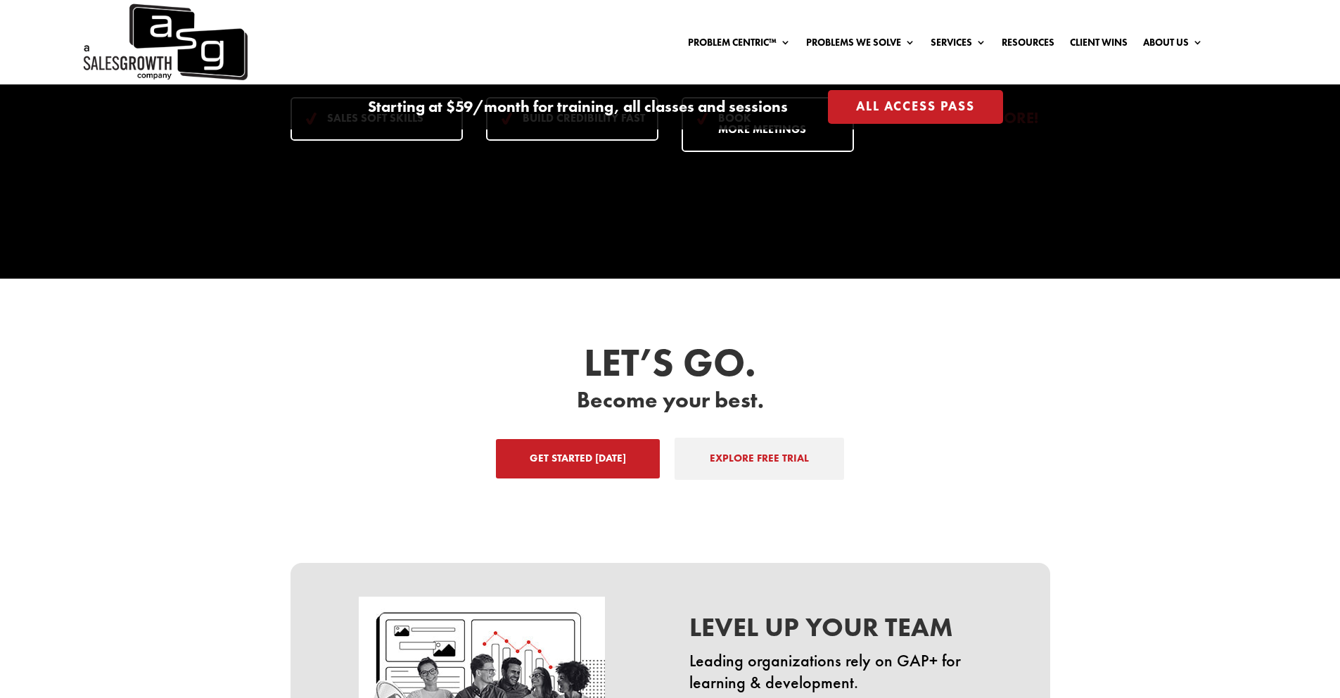
click at [704, 451] on link "EXPLORE FREE TRIAL" at bounding box center [758, 458] width 169 height 42
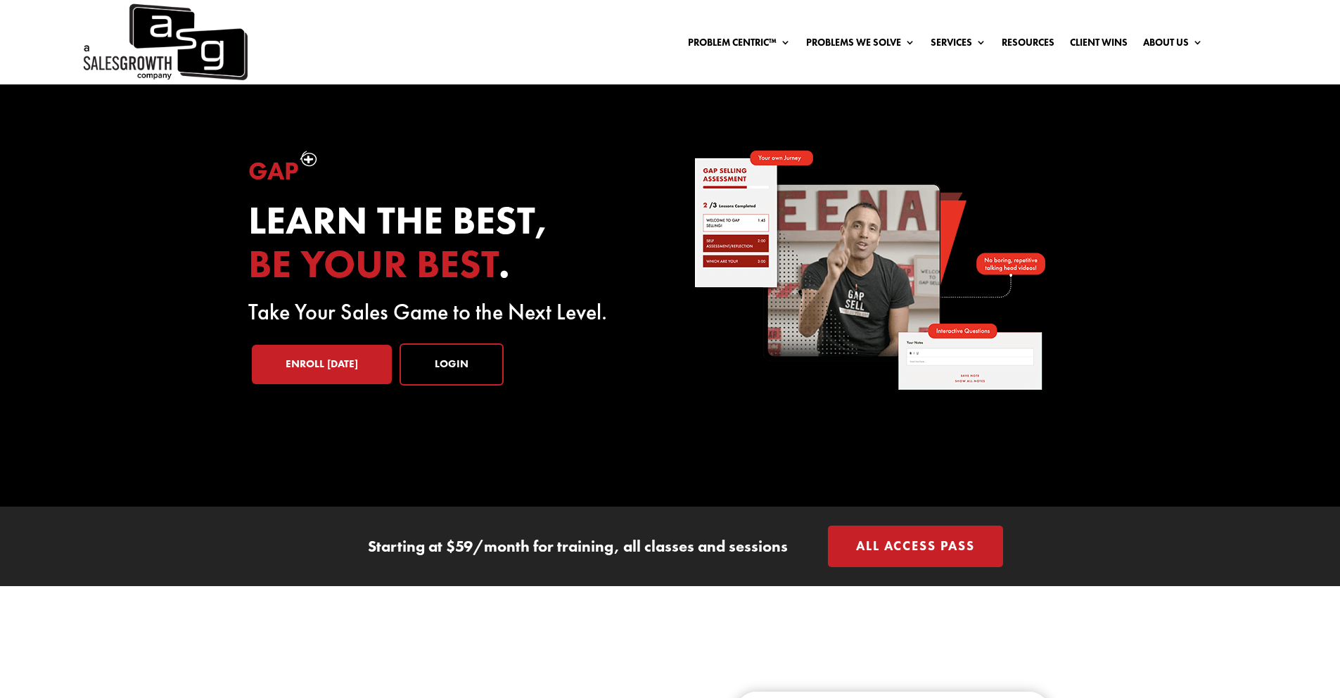
scroll to position [0, 0]
